Goal: Information Seeking & Learning: Check status

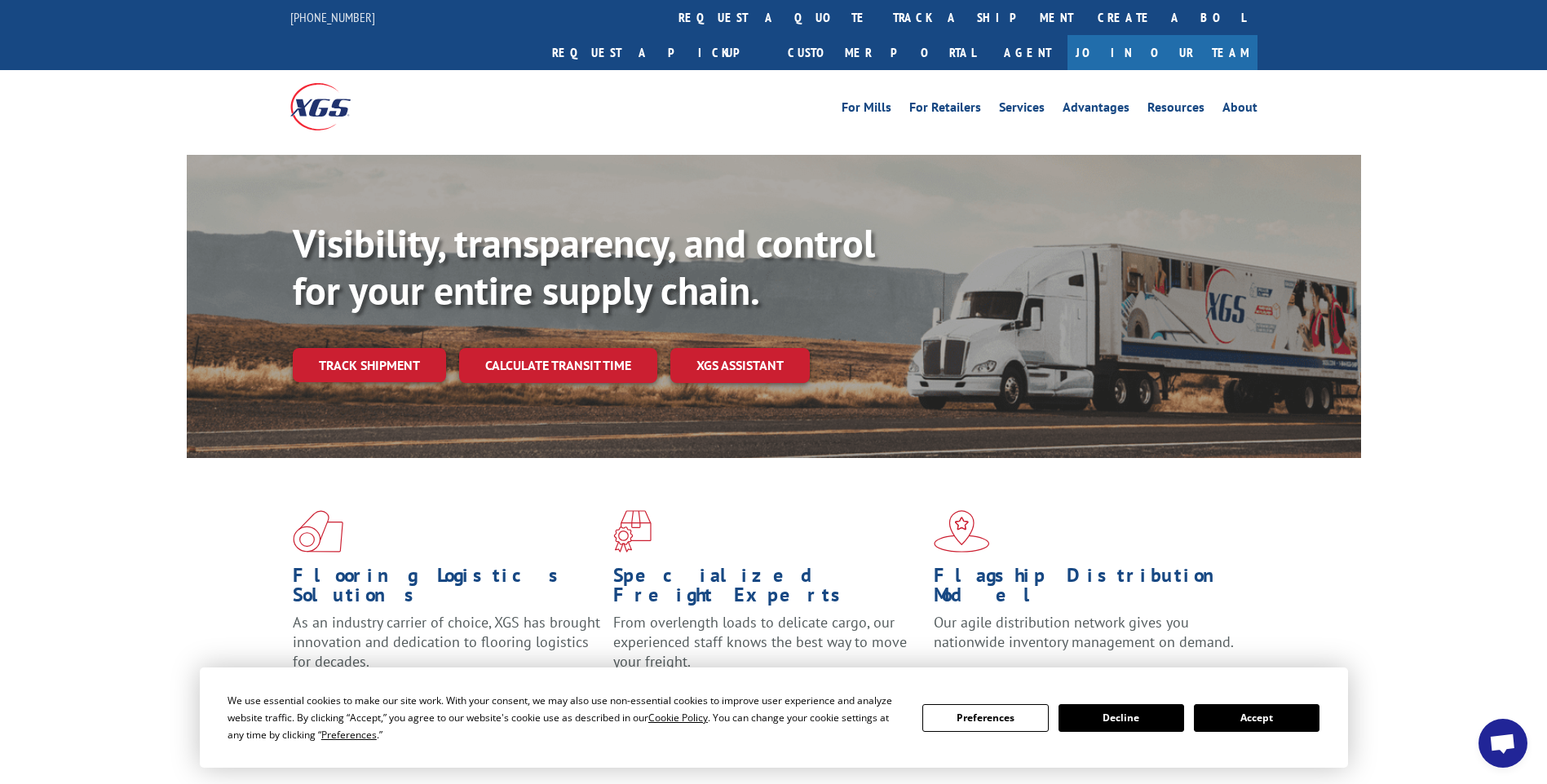
click at [738, 23] on link "track a shipment" at bounding box center [983, 17] width 205 height 35
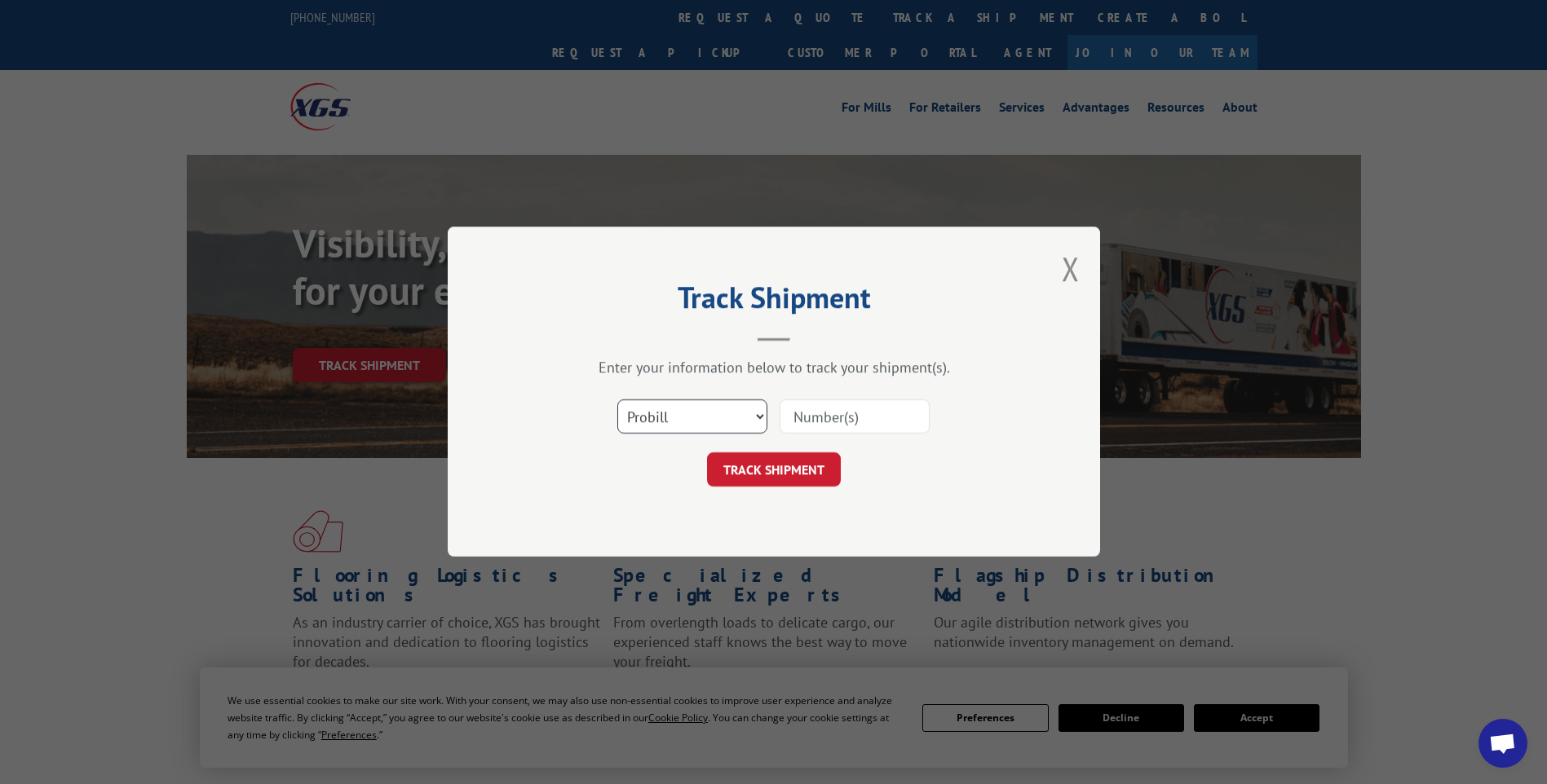
click at [712, 429] on select "Select category... Probill BOL PO" at bounding box center [692, 417] width 150 height 34
select select "bol"
click at [617, 400] on select "Select category... Probill BOL PO" at bounding box center [692, 417] width 150 height 34
click at [738, 425] on input at bounding box center [854, 417] width 150 height 34
paste input "5633246"
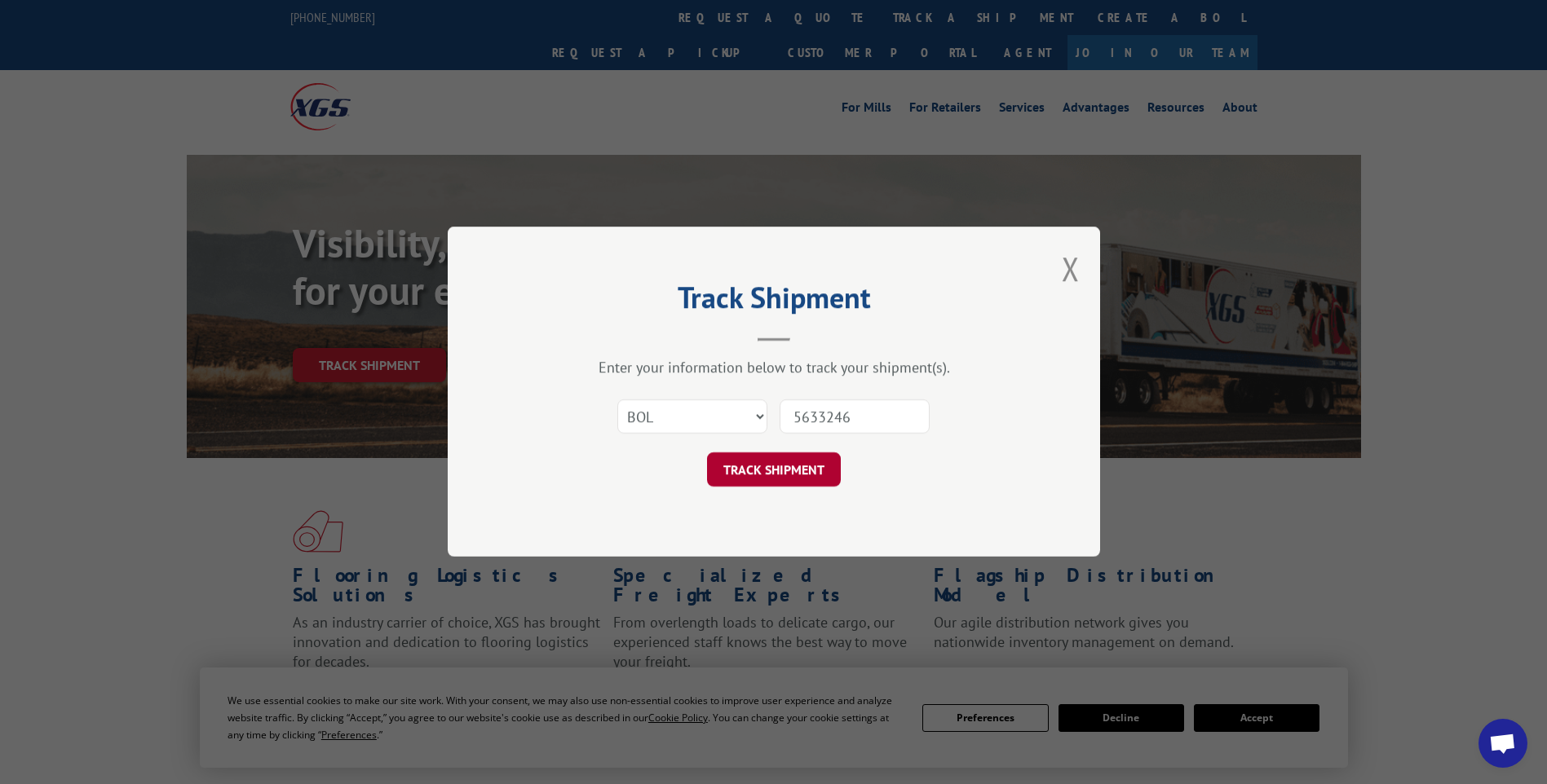
type input "5633246"
click at [738, 470] on button "TRACK SHIPMENT" at bounding box center [774, 470] width 134 height 34
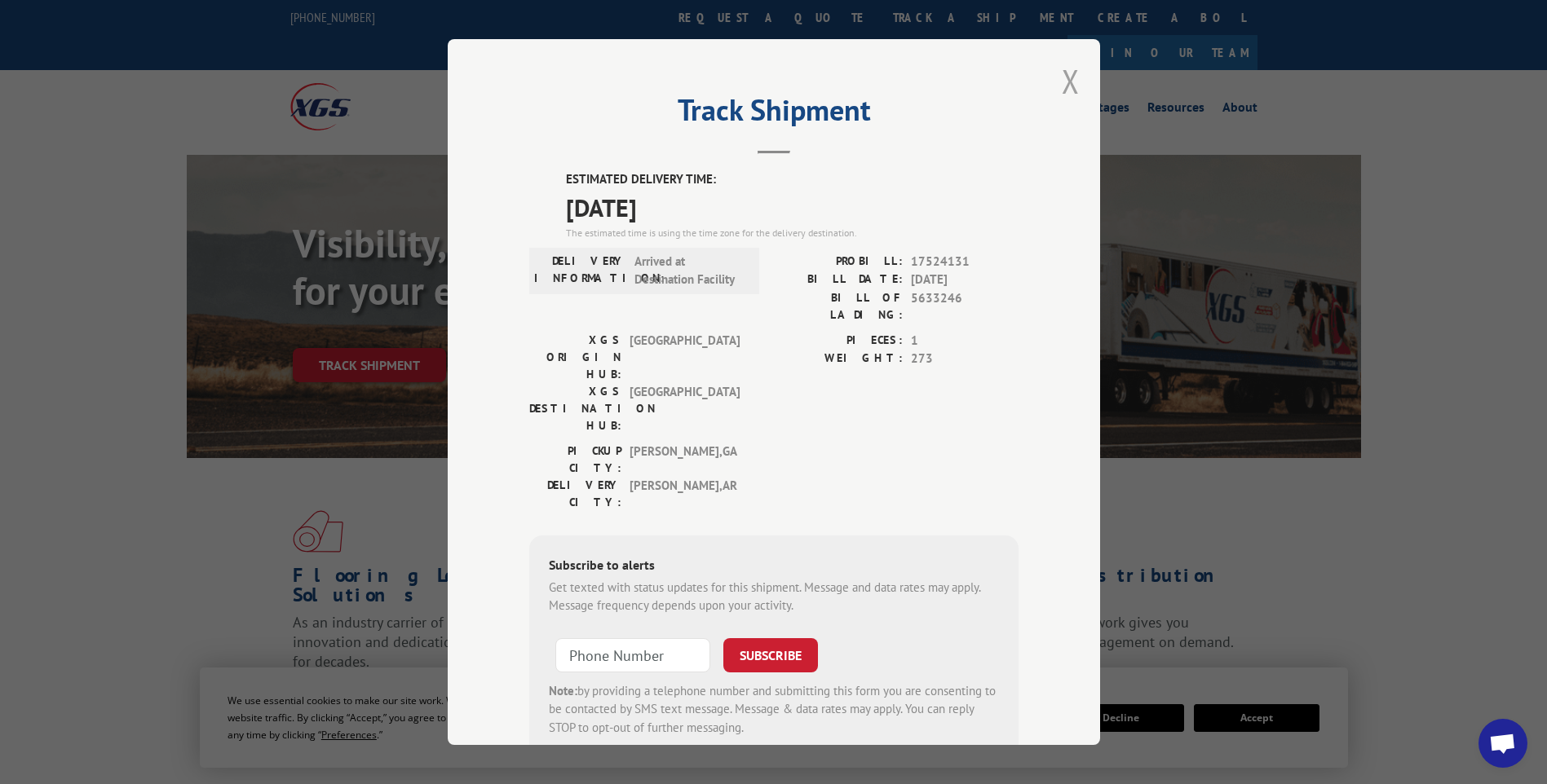
click at [738, 79] on button "Close modal" at bounding box center [1070, 81] width 18 height 43
